Goal: Task Accomplishment & Management: Use online tool/utility

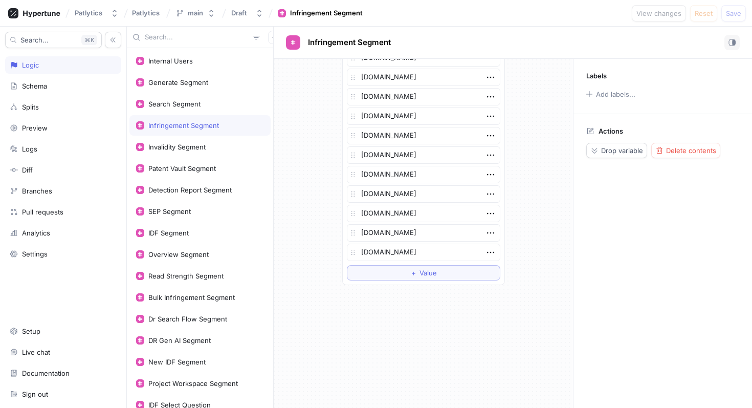
scroll to position [1803, 0]
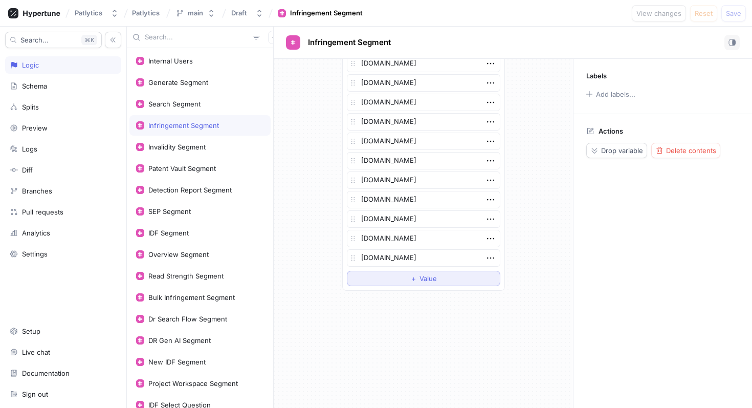
click at [437, 281] on span "Value" at bounding box center [428, 278] width 17 height 6
type textarea "x"
type textarea "f"
type textarea "x"
type textarea "fr."
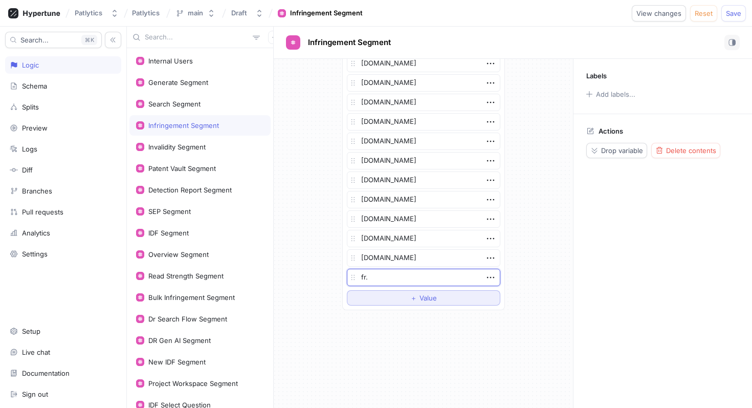
type textarea "x"
type textarea "fr.c"
type textarea "x"
type textarea "[DOMAIN_NAME]"
type textarea "x"
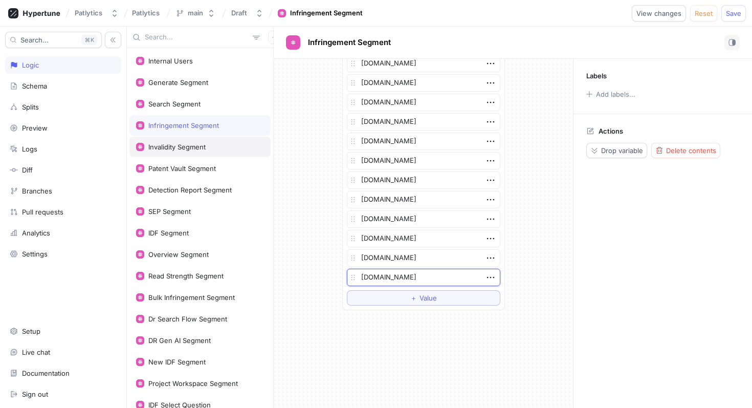
type textarea "[DOMAIN_NAME]"
click at [183, 150] on div "Invalidity Segment" at bounding box center [176, 147] width 57 height 8
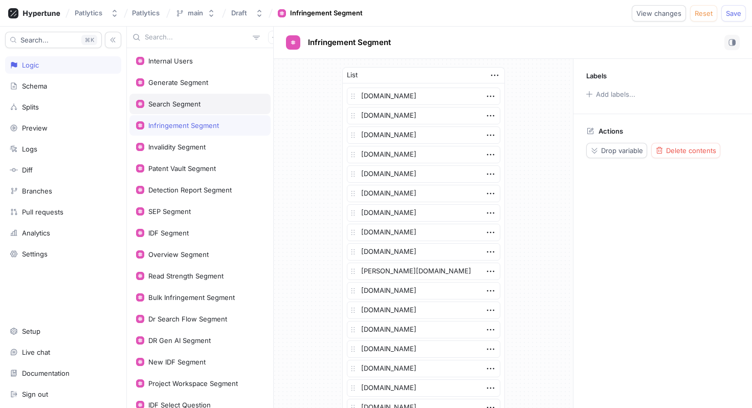
click at [163, 92] on div "Generate Segment" at bounding box center [200, 82] width 141 height 20
click at [178, 103] on div "Search Segment" at bounding box center [174, 104] width 52 height 8
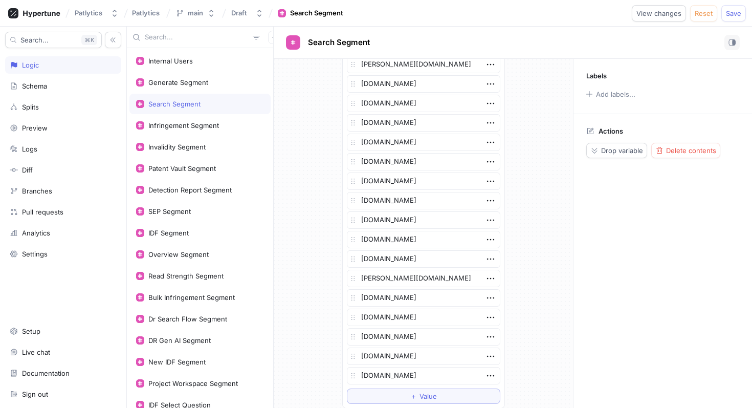
scroll to position [1994, 0]
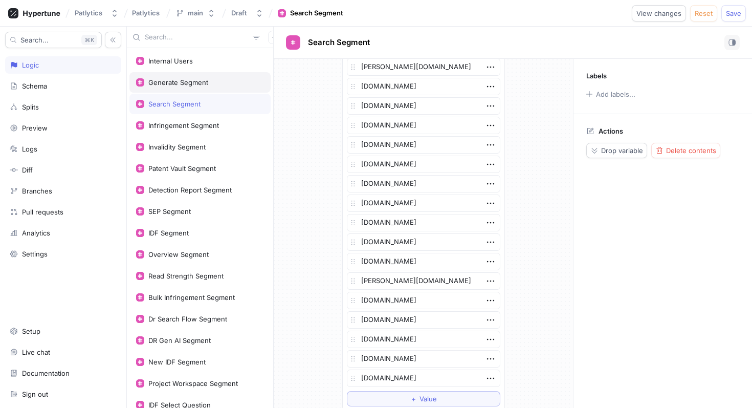
click at [175, 87] on div "Generate Segment" at bounding box center [200, 82] width 141 height 20
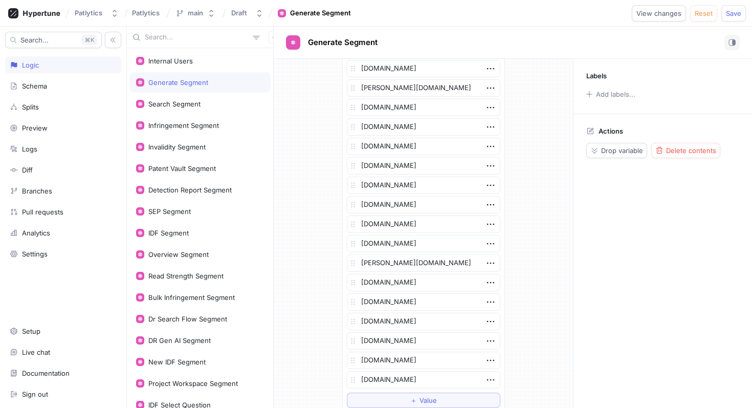
scroll to position [1508, 0]
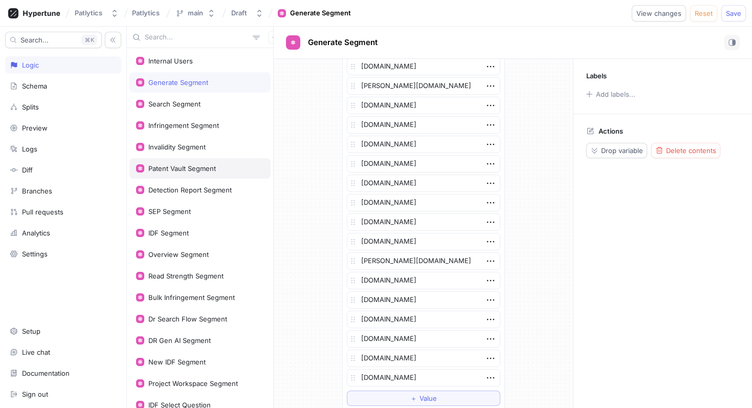
click at [191, 166] on div "Patent Vault Segment" at bounding box center [182, 168] width 68 height 8
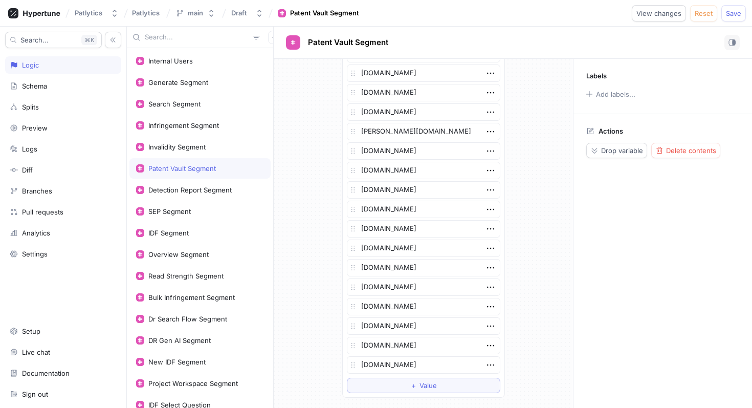
scroll to position [2009, 0]
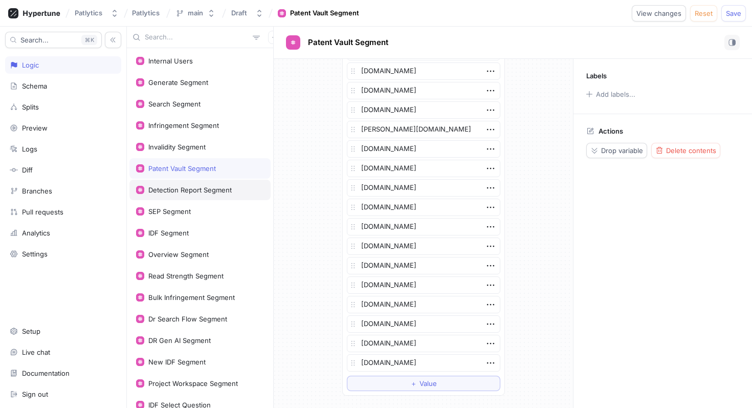
click at [203, 189] on div "Detection Report Segment" at bounding box center [189, 190] width 83 height 8
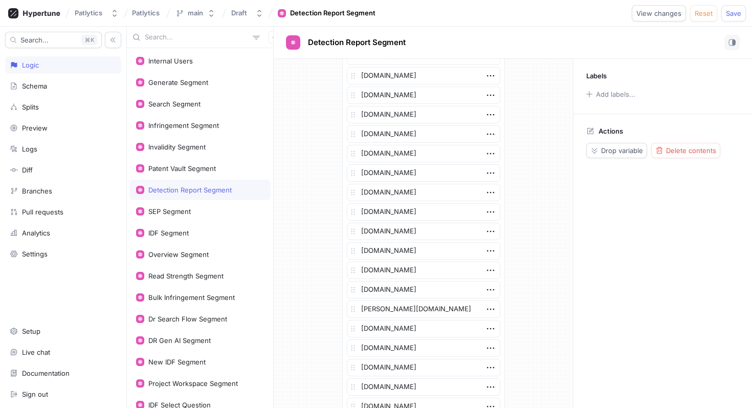
scroll to position [2244, 0]
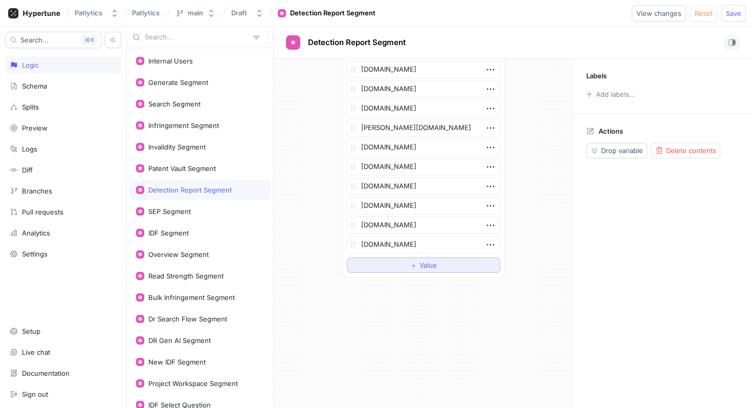
click at [388, 266] on button "＋ Value" at bounding box center [424, 264] width 154 height 15
click at [178, 200] on div "Internal Users Generate Segment Search Segment Infringement Segment Invalidity …" at bounding box center [200, 228] width 146 height 360
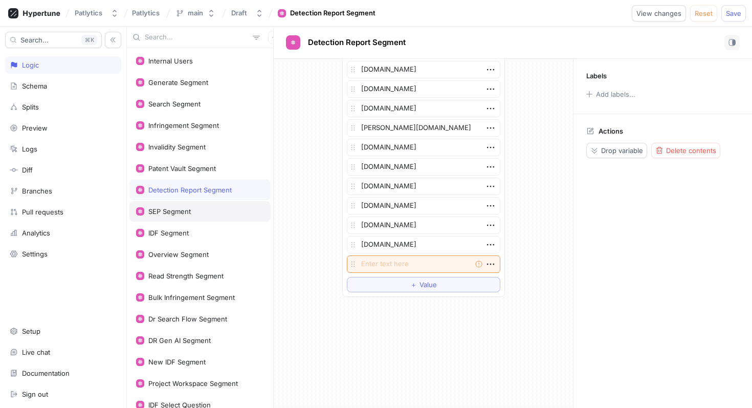
click at [182, 208] on div "SEP Segment" at bounding box center [169, 211] width 42 height 8
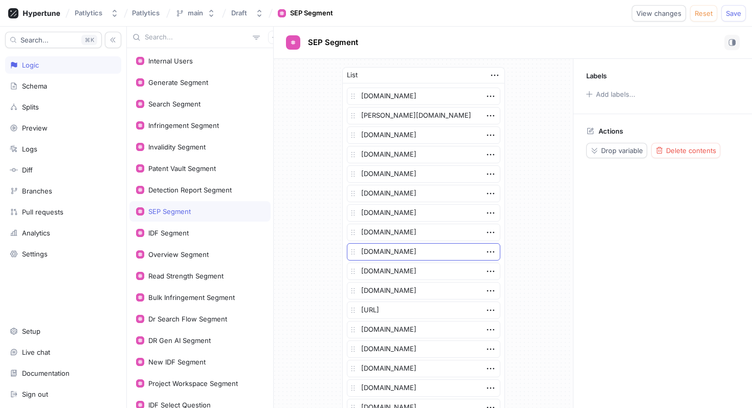
scroll to position [416, 0]
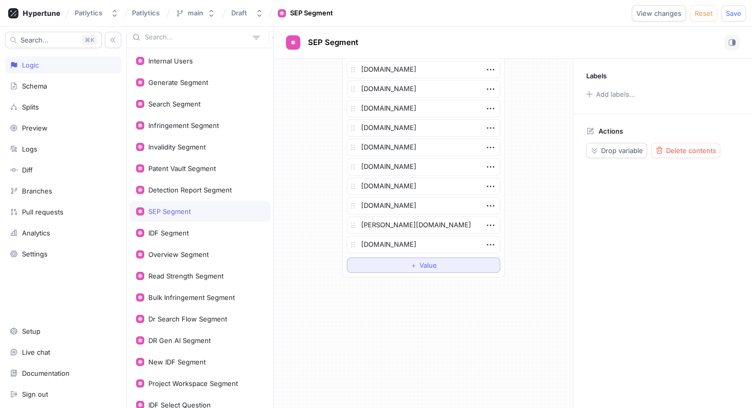
click at [371, 268] on button "＋ Value" at bounding box center [424, 264] width 154 height 15
type textarea "x"
type textarea "[DOMAIN_NAME]"
click at [186, 228] on div "IDF Segment" at bounding box center [200, 233] width 141 height 20
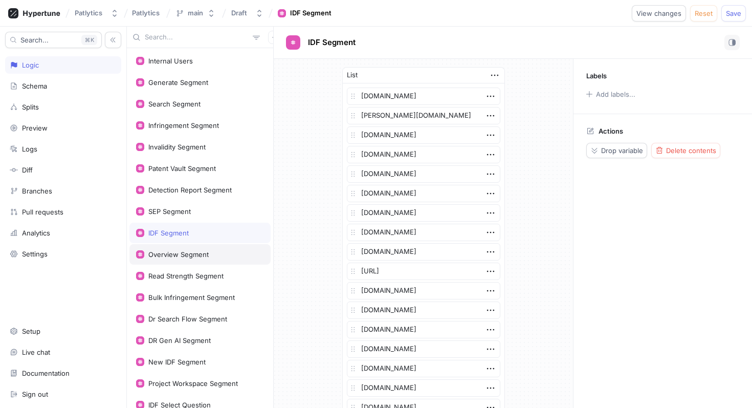
click at [213, 272] on div "Read Strength Segment" at bounding box center [185, 276] width 75 height 8
click at [202, 244] on div "Internal Users Generate Segment Search Segment Infringement Segment Invalidity …" at bounding box center [200, 228] width 146 height 360
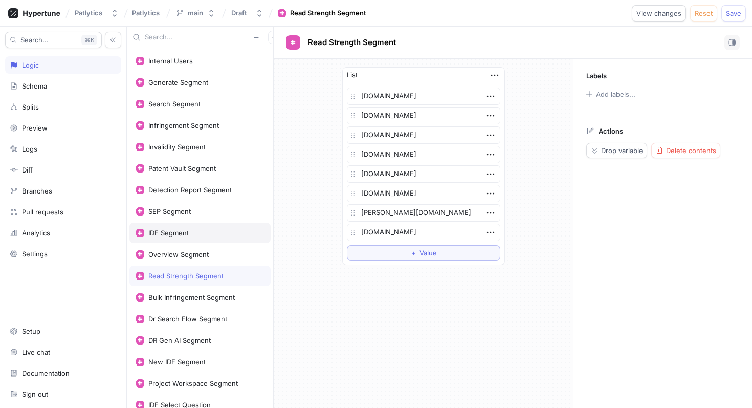
click at [197, 234] on div "IDF Segment" at bounding box center [200, 233] width 128 height 8
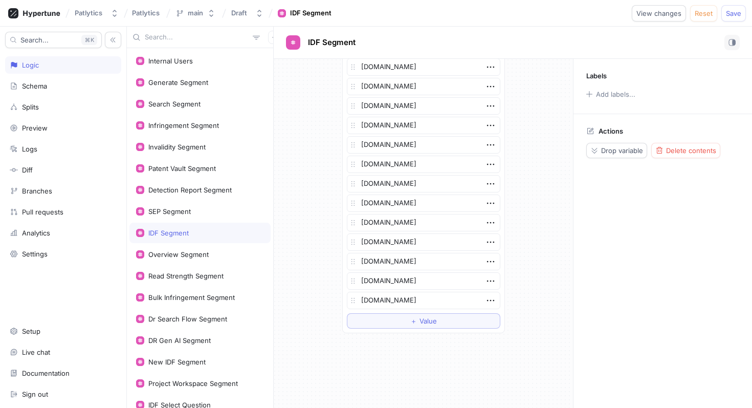
scroll to position [608, 0]
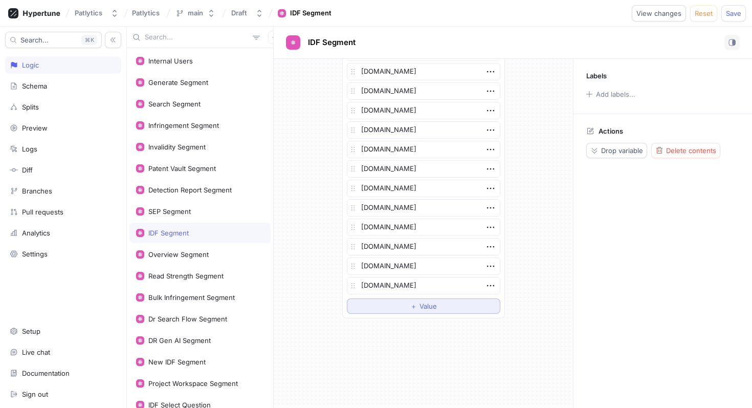
click at [389, 303] on button "＋ Value" at bounding box center [424, 305] width 154 height 15
type textarea "x"
type textarea "[DOMAIN_NAME]"
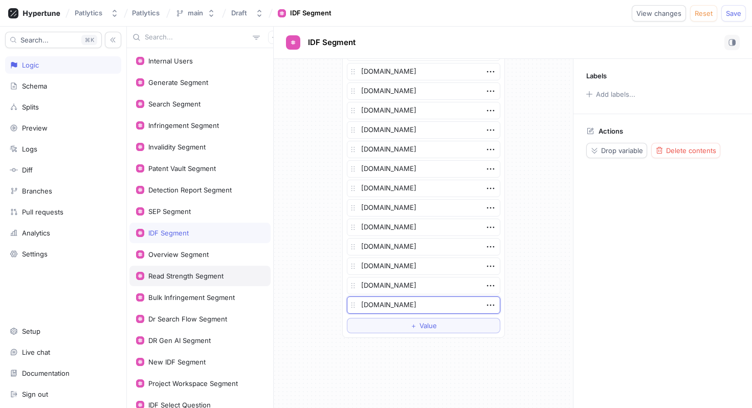
type textarea "x"
type textarea "[DOMAIN_NAME]"
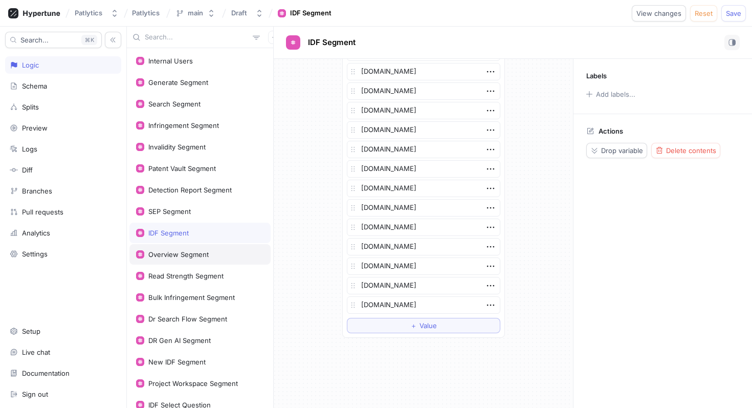
click at [196, 254] on div "Overview Segment" at bounding box center [178, 254] width 60 height 8
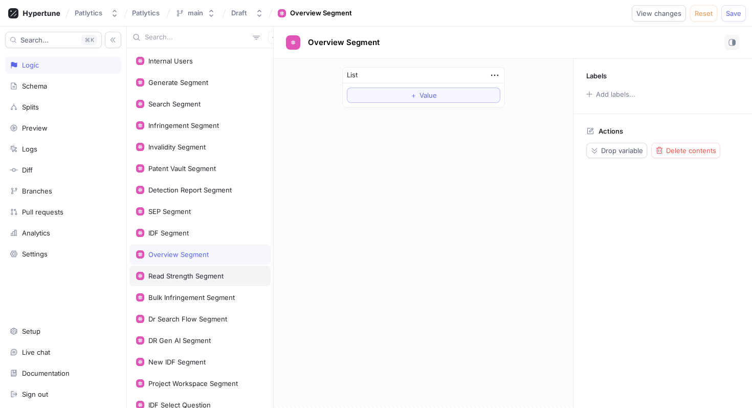
click at [199, 279] on div "Read Strength Segment" at bounding box center [185, 276] width 75 height 8
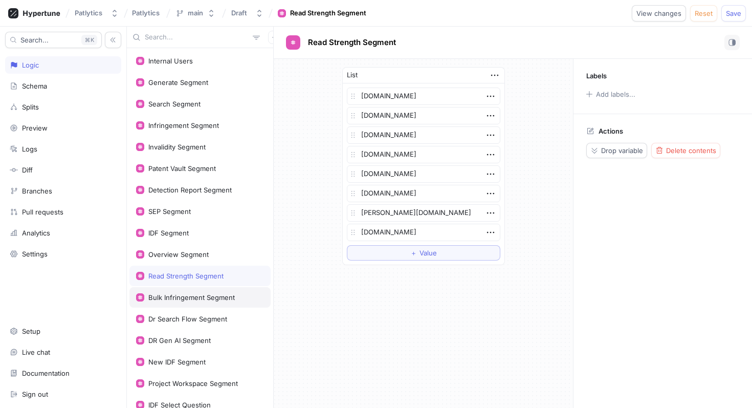
click at [209, 304] on div "Bulk Infringement Segment" at bounding box center [200, 297] width 141 height 20
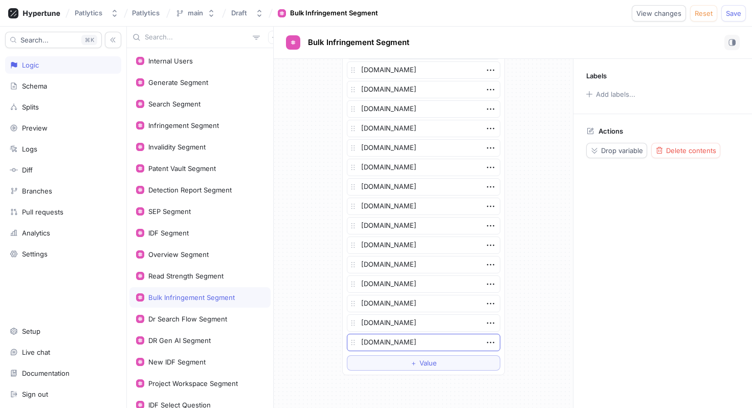
scroll to position [1072, 0]
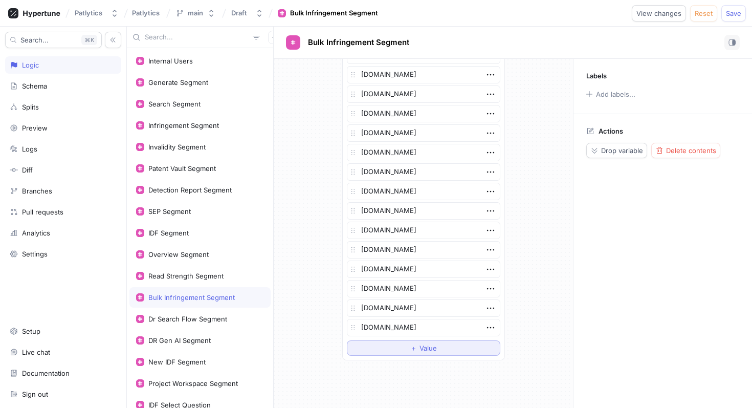
click at [411, 348] on span "＋" at bounding box center [414, 348] width 7 height 6
type textarea "x"
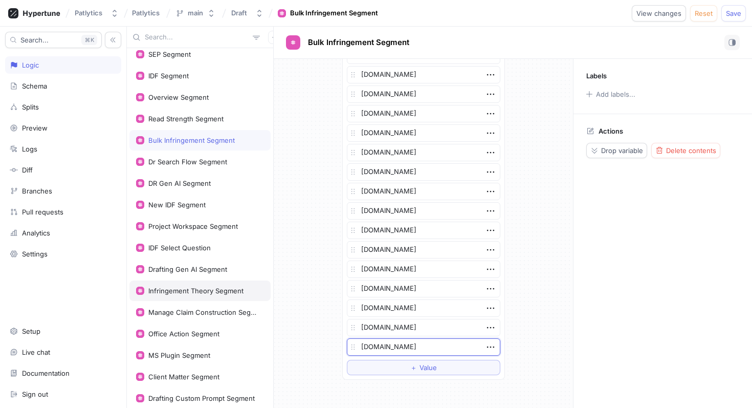
scroll to position [180, 0]
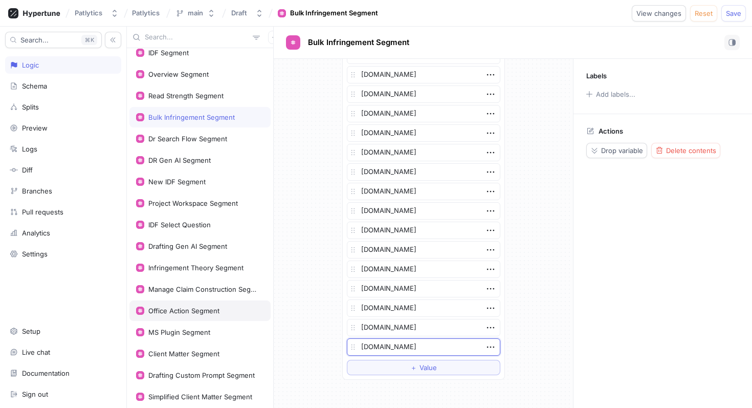
type textarea "[DOMAIN_NAME]"
click at [201, 304] on div "Office Action Segment" at bounding box center [200, 310] width 141 height 20
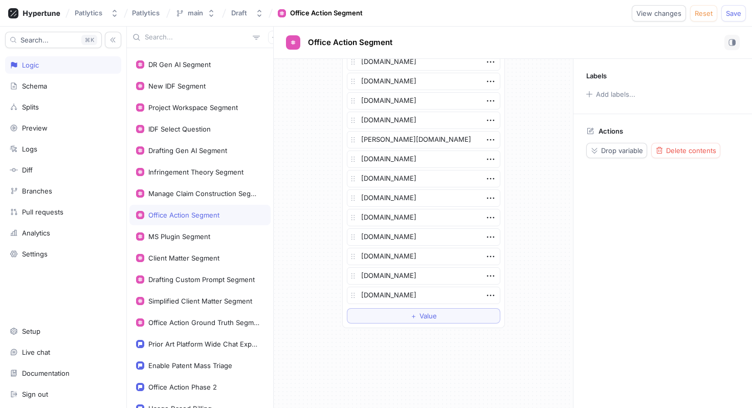
scroll to position [281, 0]
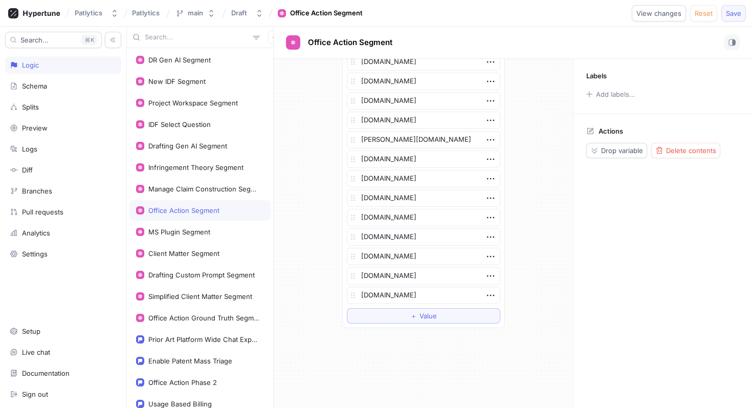
click at [737, 15] on span "Save" at bounding box center [733, 13] width 15 height 6
type textarea "x"
